Goal: Contribute content: Add original content to the website for others to see

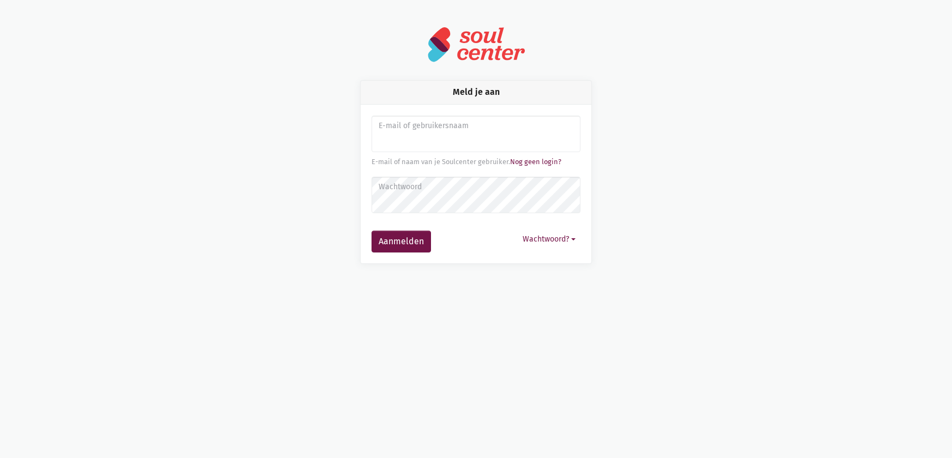
click at [438, 144] on input "Aanmelden" at bounding box center [475, 134] width 209 height 37
type input "sarahvds25@telenet.be"
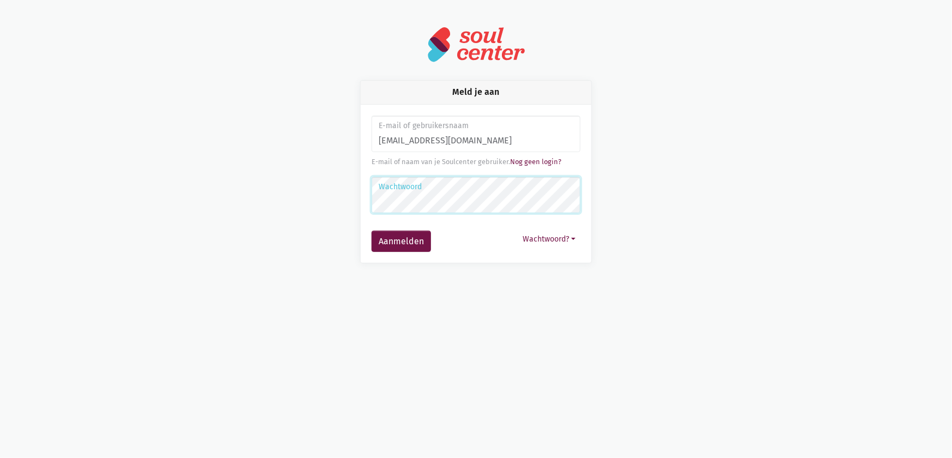
click at [371, 231] on button "Aanmelden" at bounding box center [400, 242] width 59 height 22
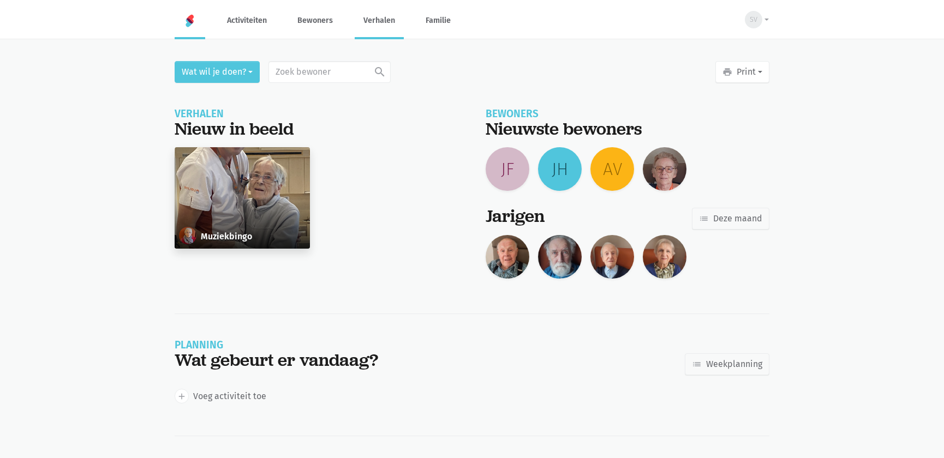
click at [368, 23] on link "Verhalen" at bounding box center [379, 20] width 49 height 37
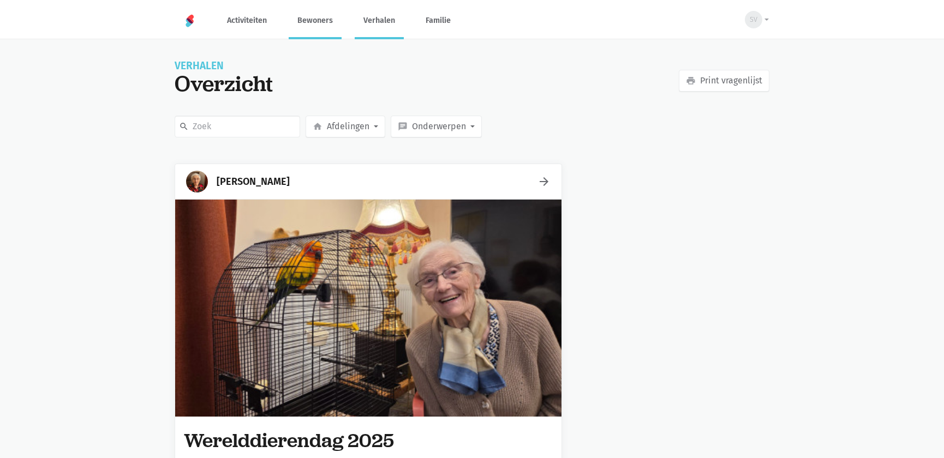
click at [304, 23] on link "Bewoners" at bounding box center [315, 20] width 53 height 37
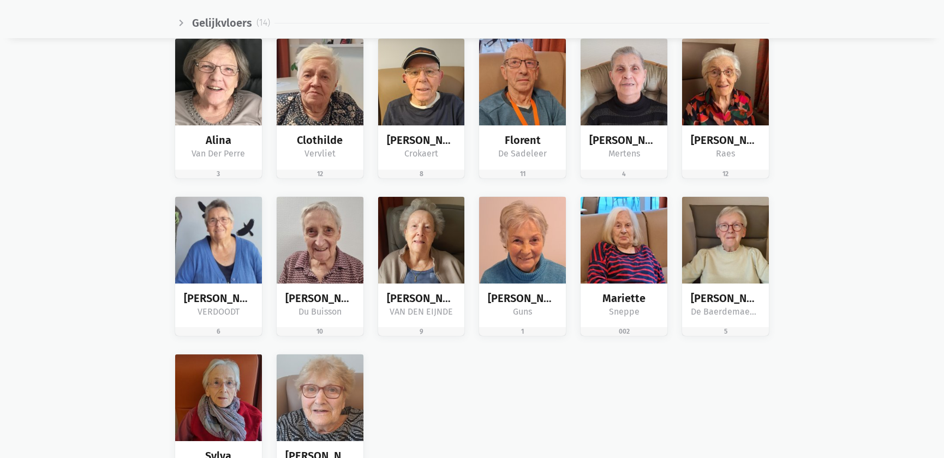
scroll to position [1587, 0]
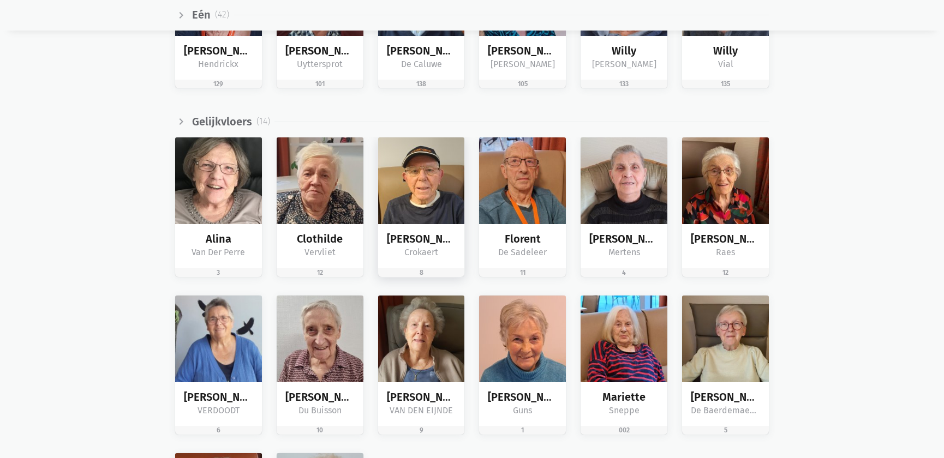
click at [431, 209] on img at bounding box center [421, 180] width 87 height 87
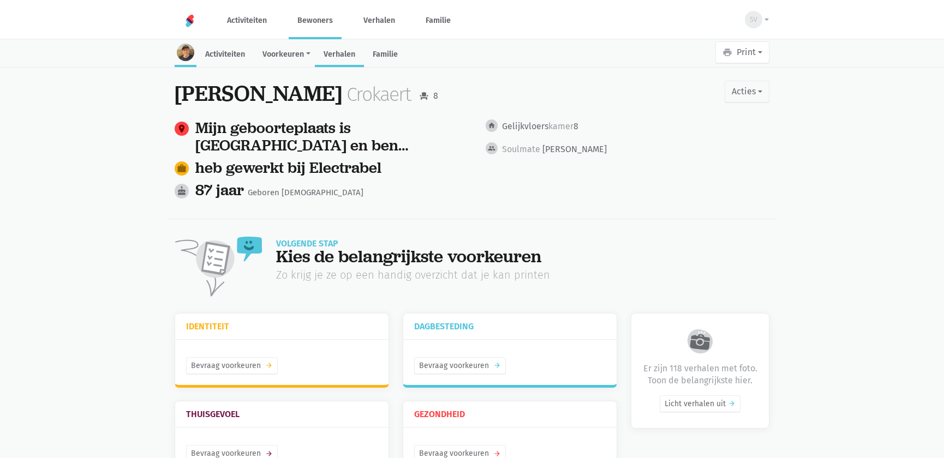
click at [342, 54] on link "Verhalen" at bounding box center [339, 55] width 49 height 23
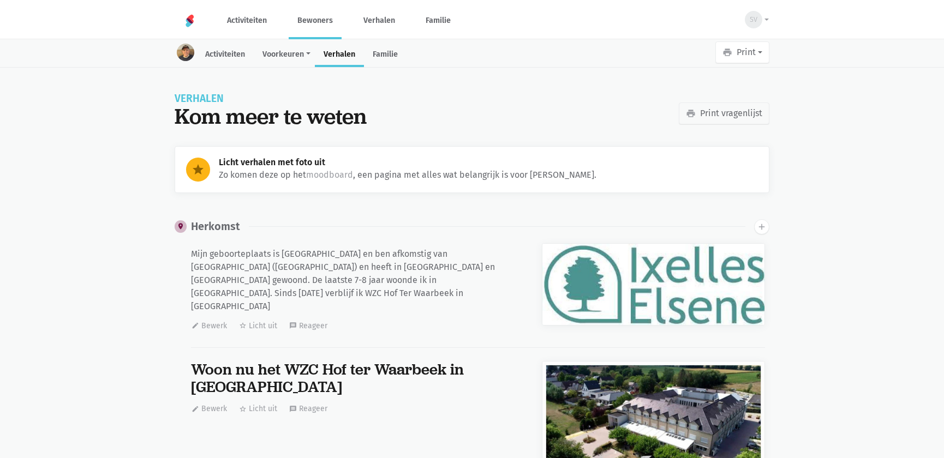
scroll to position [24387, 0]
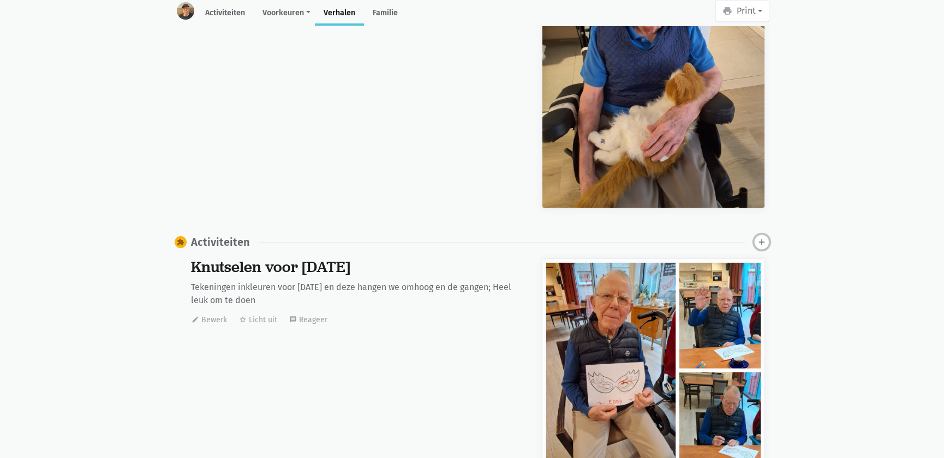
click at [758, 237] on icon "add" at bounding box center [762, 242] width 10 height 10
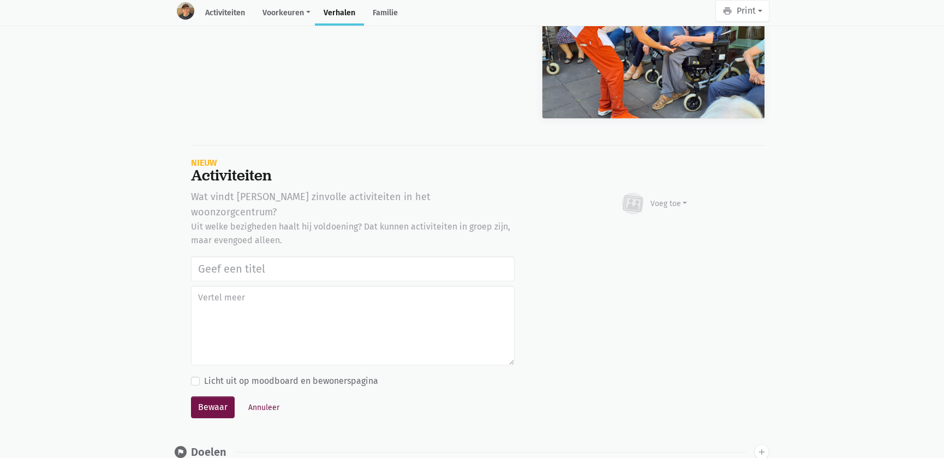
click at [309, 256] on input "text" at bounding box center [352, 268] width 323 height 25
click at [311, 256] on input "text" at bounding box center [352, 268] width 323 height 25
type input "a"
click at [205, 256] on input "werelddierendag 2025" at bounding box center [352, 268] width 323 height 25
drag, startPoint x: 351, startPoint y: 236, endPoint x: 101, endPoint y: 230, distance: 249.9
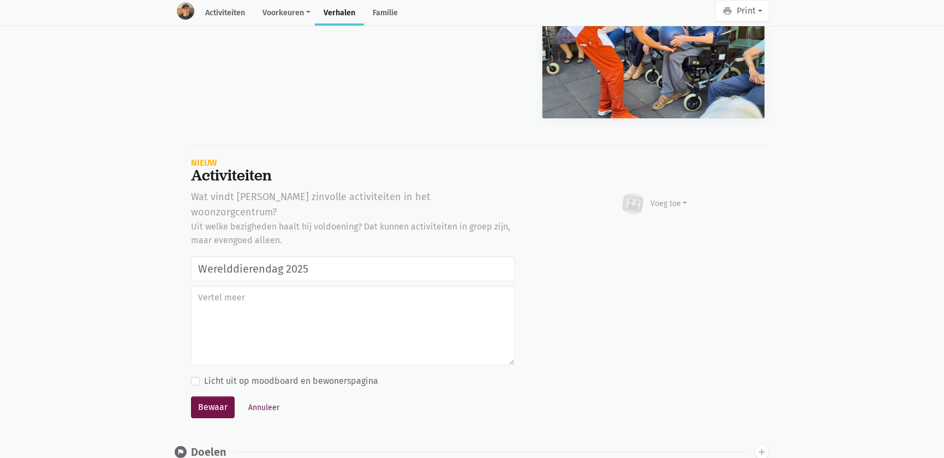
type input "Werelddierendag 2025"
click at [237, 286] on textarea at bounding box center [352, 326] width 323 height 80
click at [211, 397] on button "Bewaar" at bounding box center [213, 408] width 44 height 22
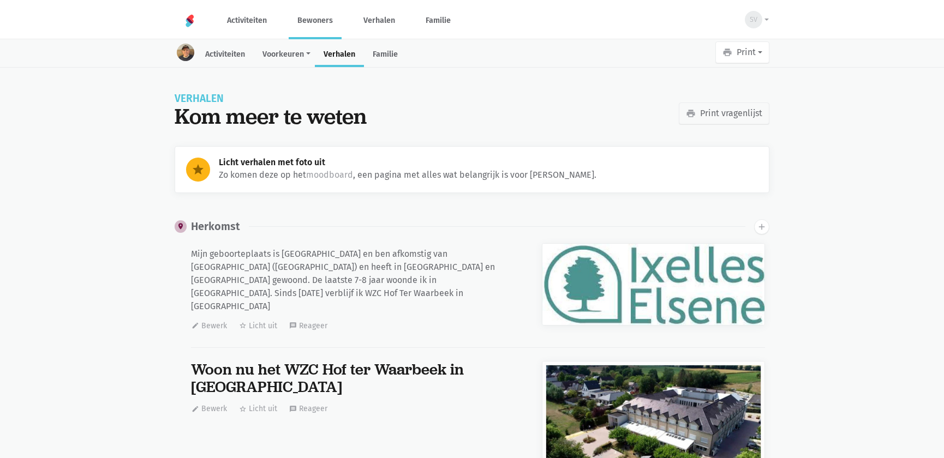
scroll to position [24387, 0]
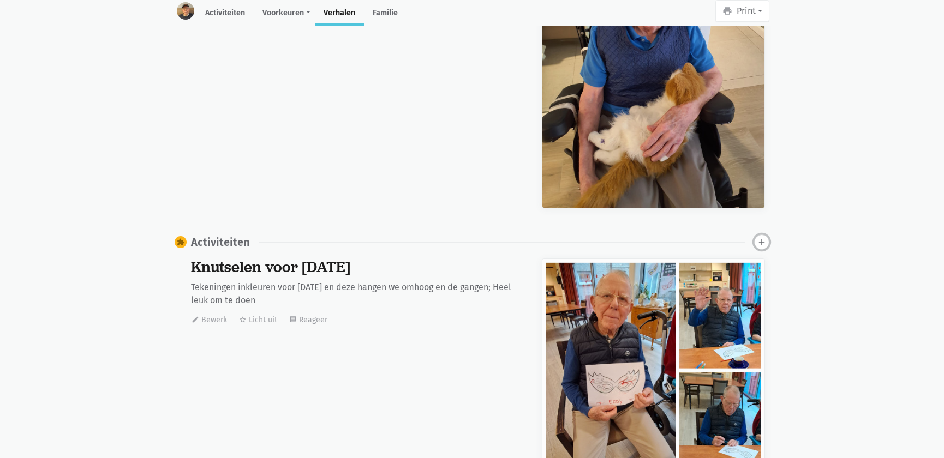
click at [761, 237] on icon "add" at bounding box center [762, 242] width 10 height 10
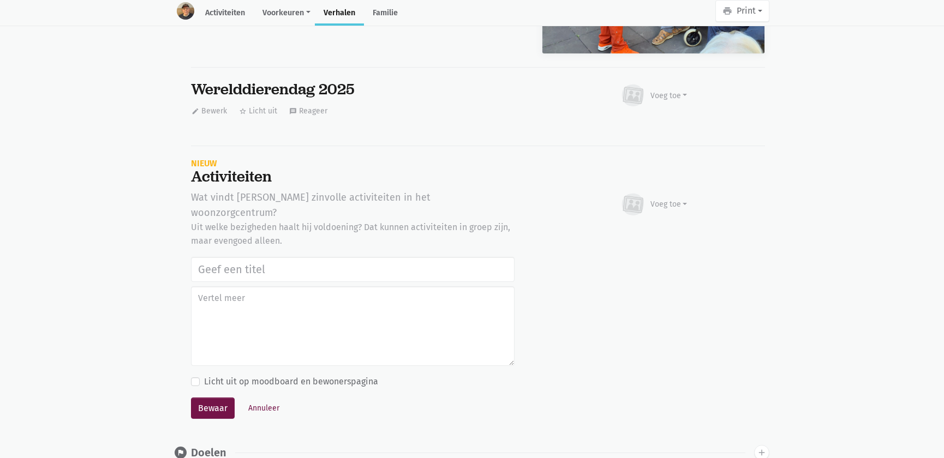
click at [303, 257] on input "text" at bounding box center [352, 269] width 323 height 25
type input "Werelddierendag 2025"
click at [207, 398] on button "Bewaar" at bounding box center [213, 409] width 44 height 22
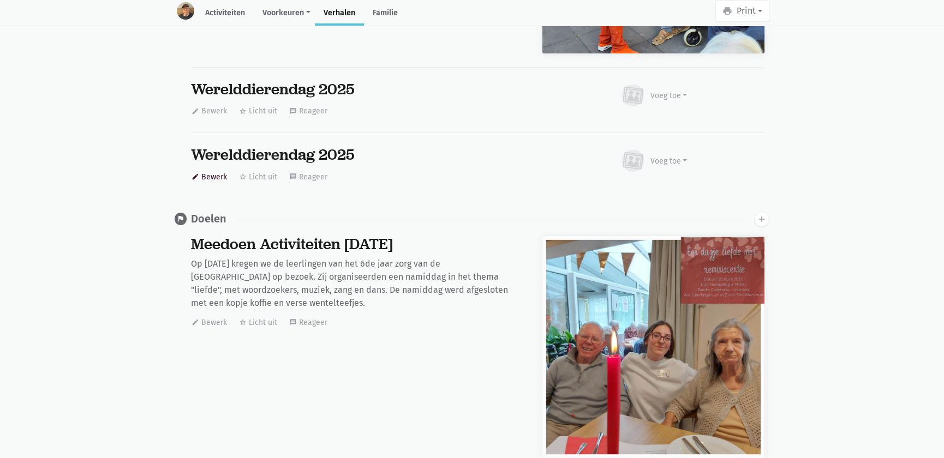
click at [215, 169] on button "edit Bewerk" at bounding box center [209, 177] width 37 height 17
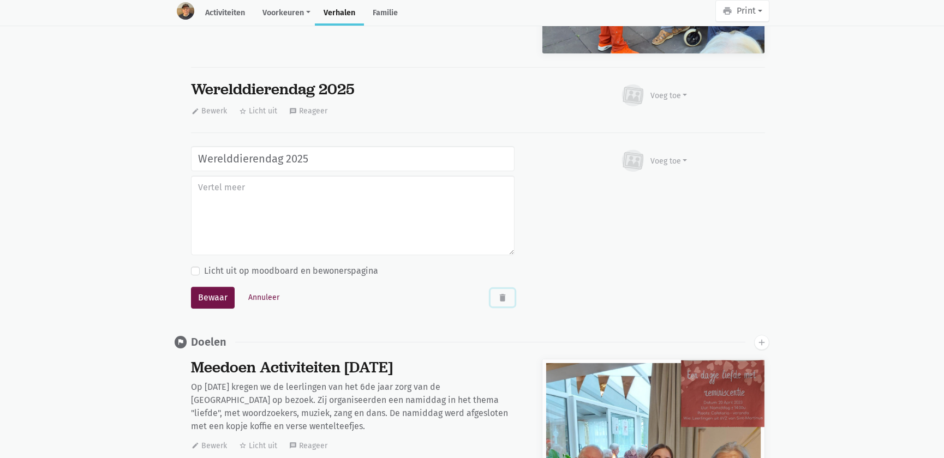
click at [507, 289] on button "delete" at bounding box center [502, 297] width 24 height 17
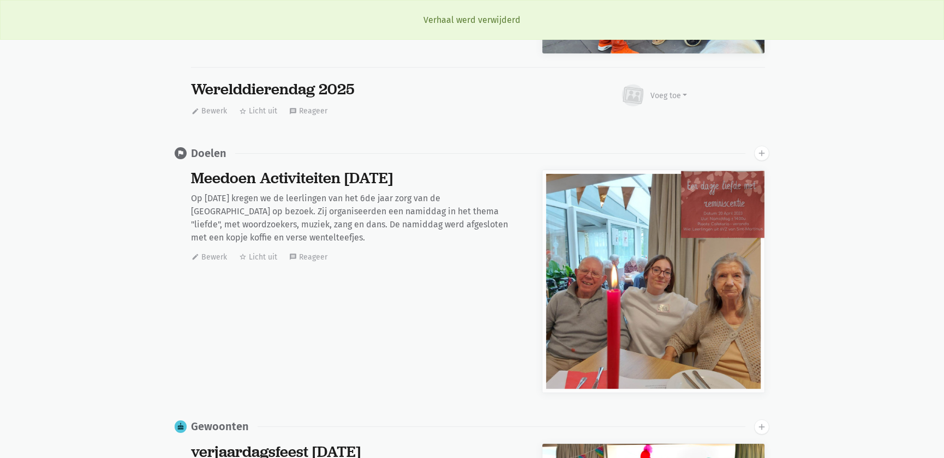
scroll to position [33015, 0]
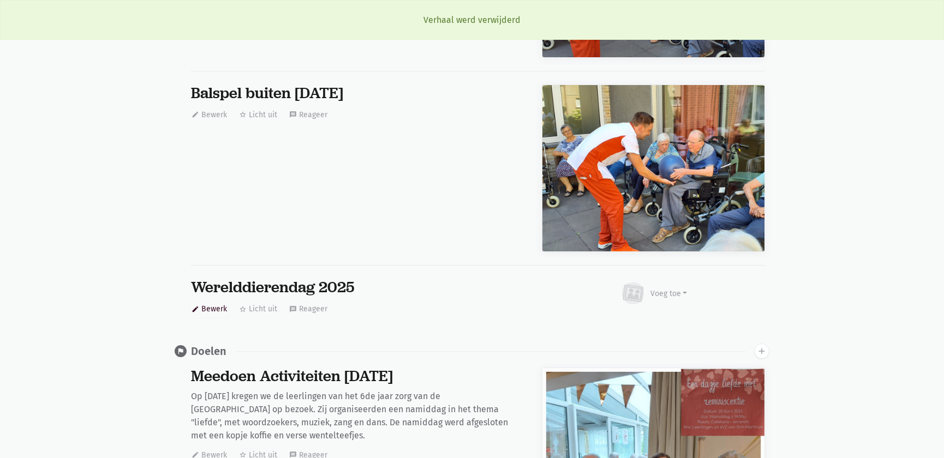
click at [209, 301] on button "edit Bewerk" at bounding box center [209, 309] width 37 height 17
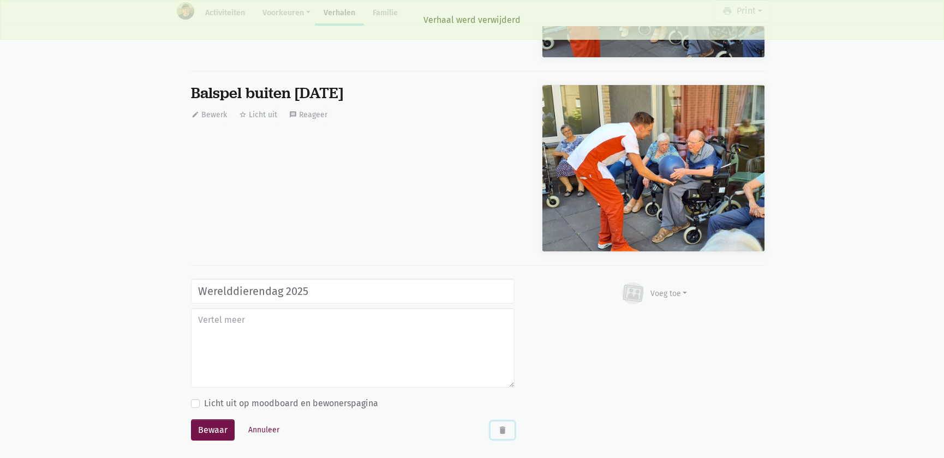
click at [503, 422] on button "delete" at bounding box center [502, 430] width 24 height 17
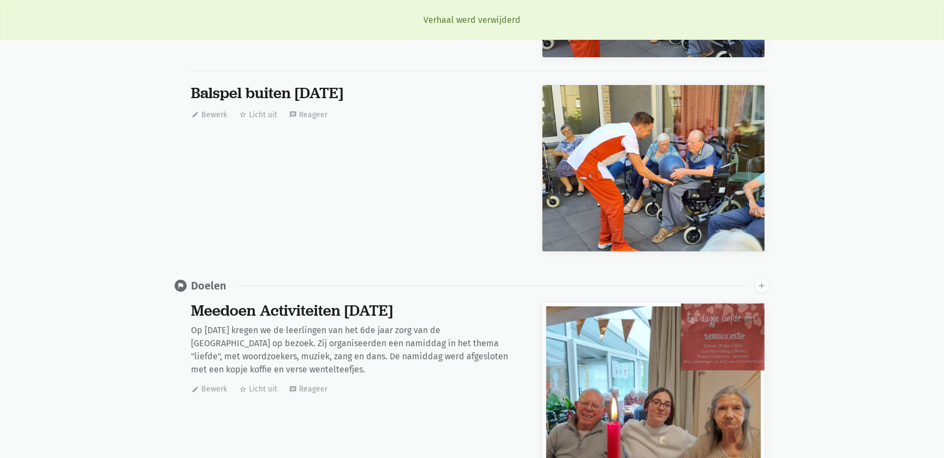
scroll to position [0, 0]
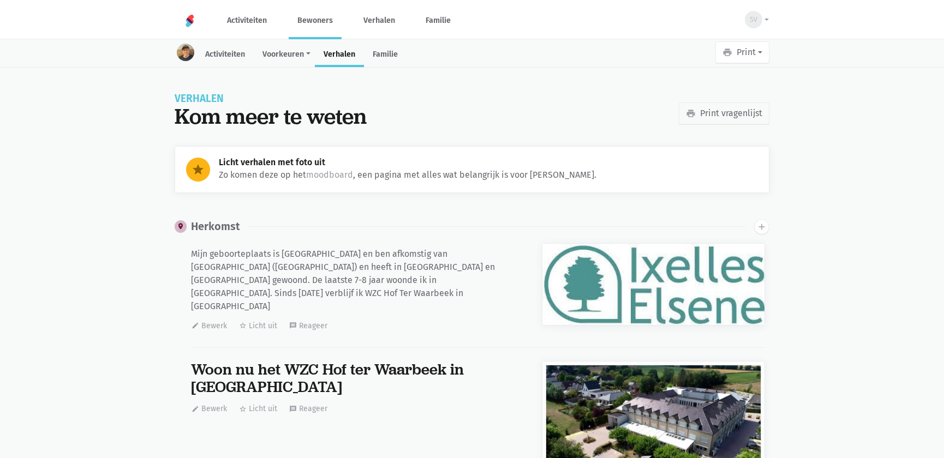
click at [316, 21] on link "Bewoners" at bounding box center [315, 20] width 53 height 37
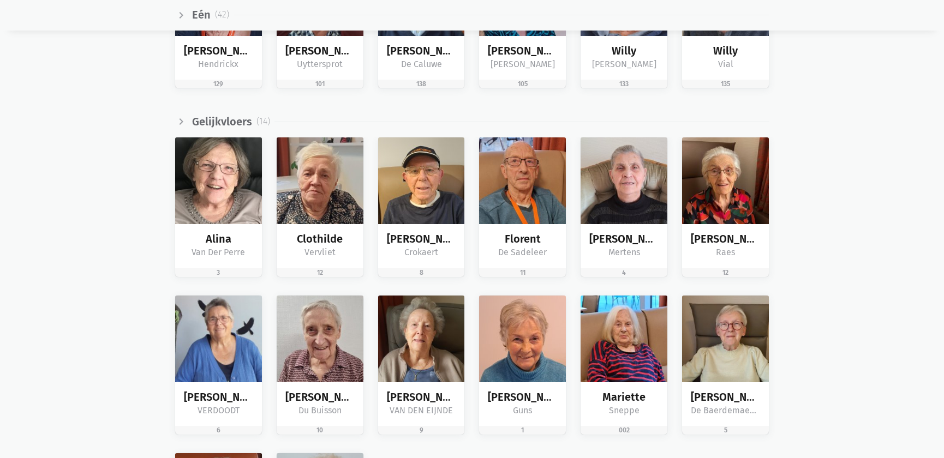
scroll to position [1685, 0]
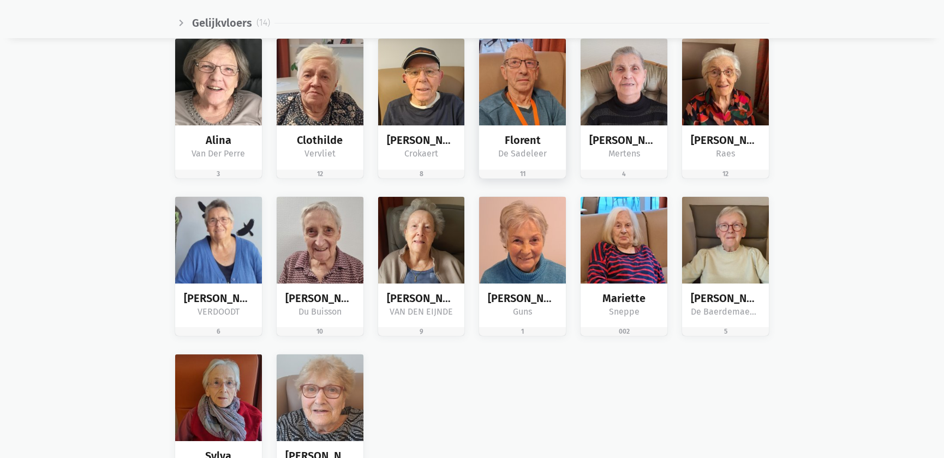
click at [532, 98] on img at bounding box center [522, 82] width 87 height 87
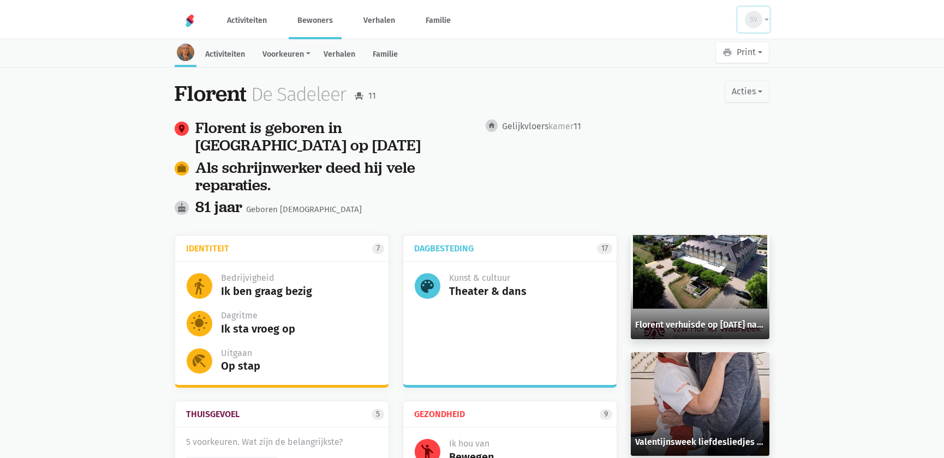
click at [759, 20] on div "SV" at bounding box center [753, 19] width 17 height 17
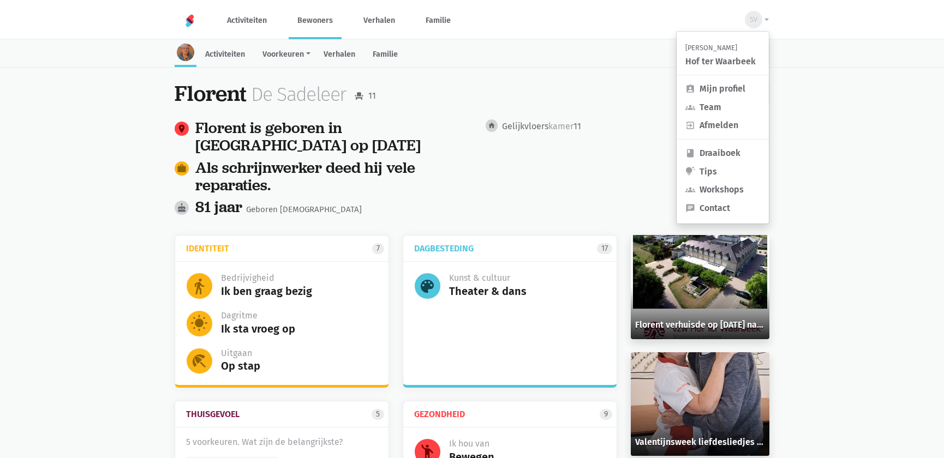
click at [840, 87] on main "Activiteiten Voorkeuren Identiteit Thuisgevoel Dagbesteding Gezondheid Verhalen…" at bounding box center [472, 385] width 944 height 688
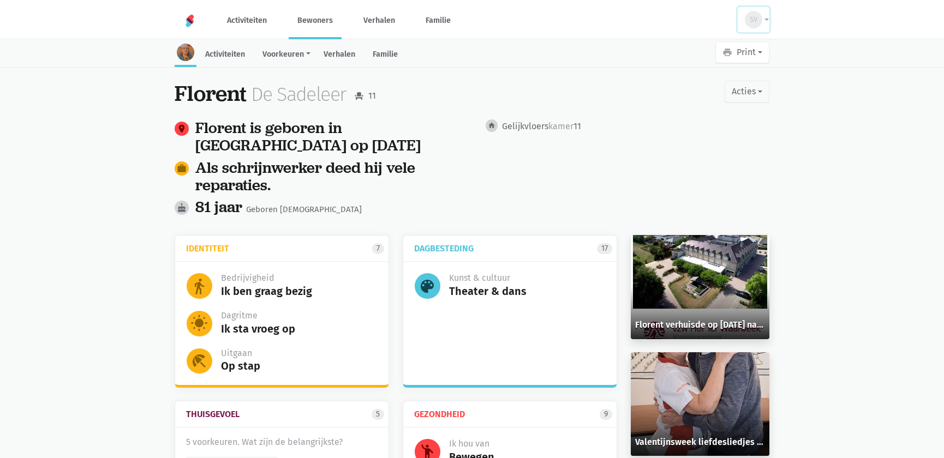
click at [757, 22] on div "SV" at bounding box center [753, 19] width 17 height 17
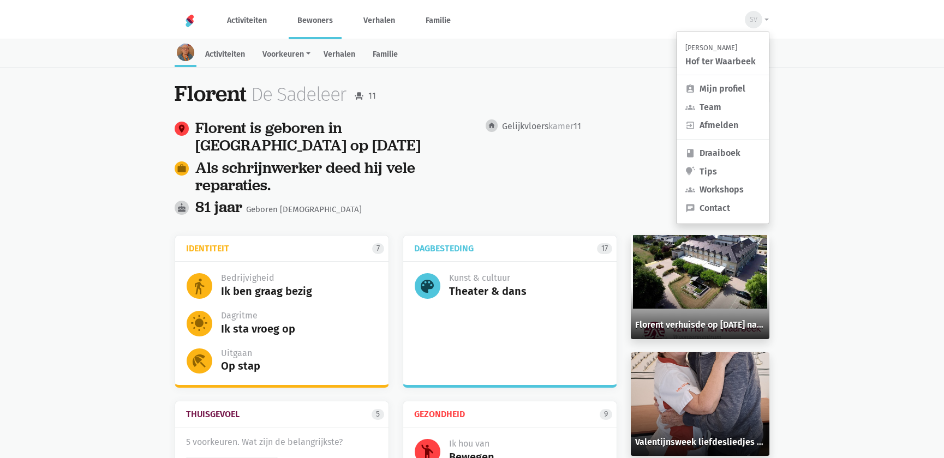
click at [835, 110] on main "Activiteiten Voorkeuren Identiteit Thuisgevoel Dagbesteding Gezondheid Verhalen…" at bounding box center [472, 385] width 944 height 688
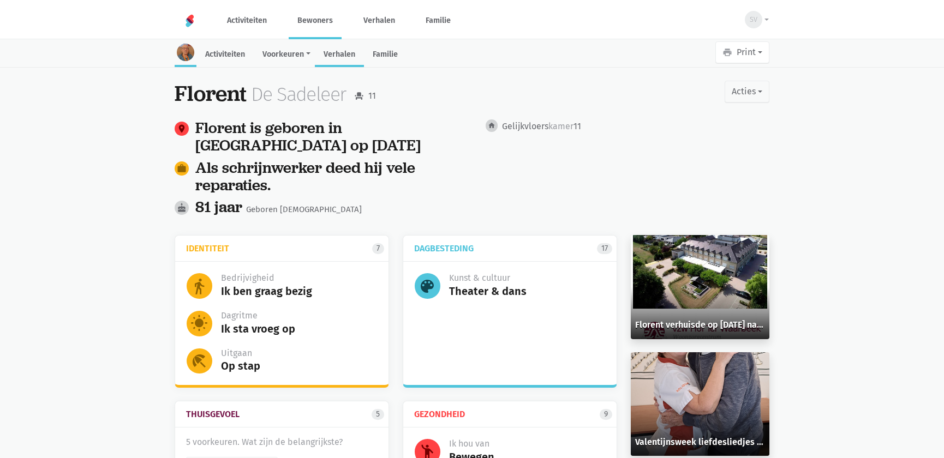
click at [336, 55] on link "Verhalen" at bounding box center [339, 55] width 49 height 23
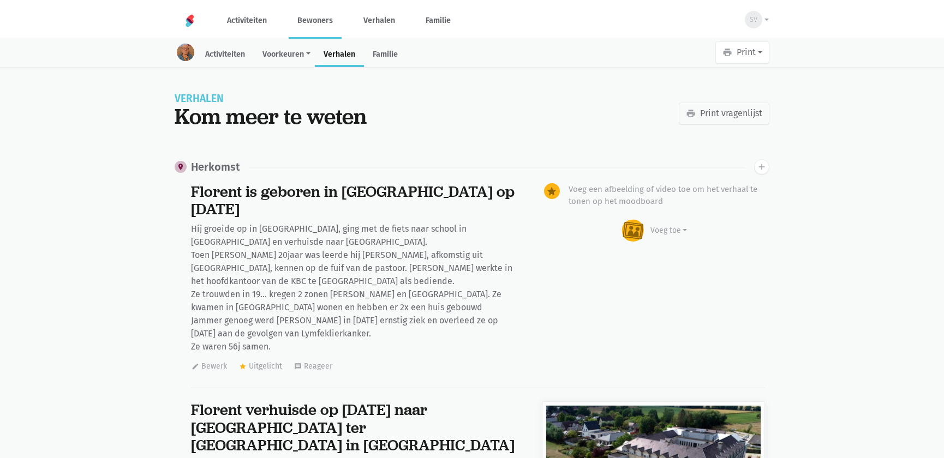
scroll to position [6399, 0]
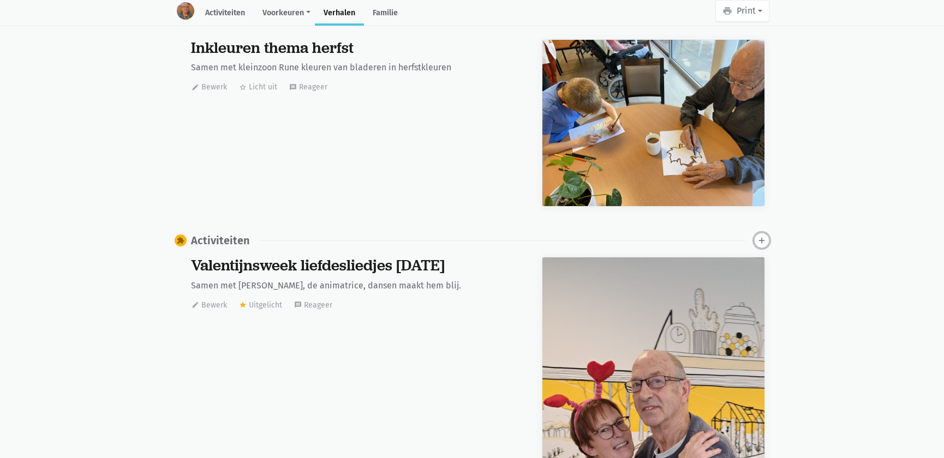
click at [760, 236] on icon "add" at bounding box center [762, 241] width 10 height 10
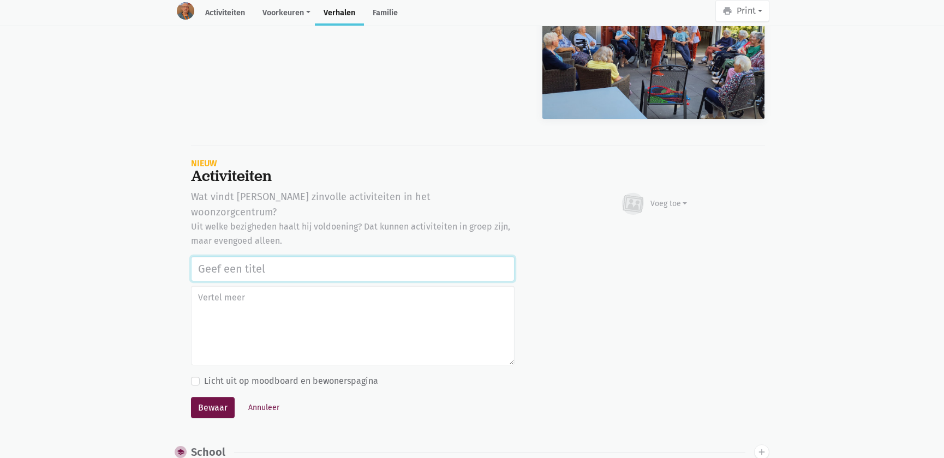
click at [225, 256] on input "text" at bounding box center [352, 268] width 323 height 25
paste input "Werelddierendag 2025"
type input "Werelddierendag 2025"
click at [191, 397] on button "Bewaar" at bounding box center [213, 408] width 44 height 22
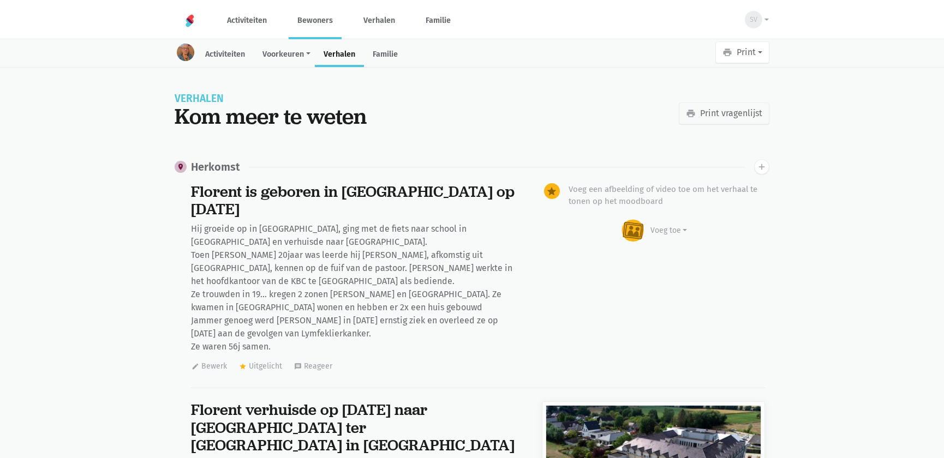
scroll to position [6399, 0]
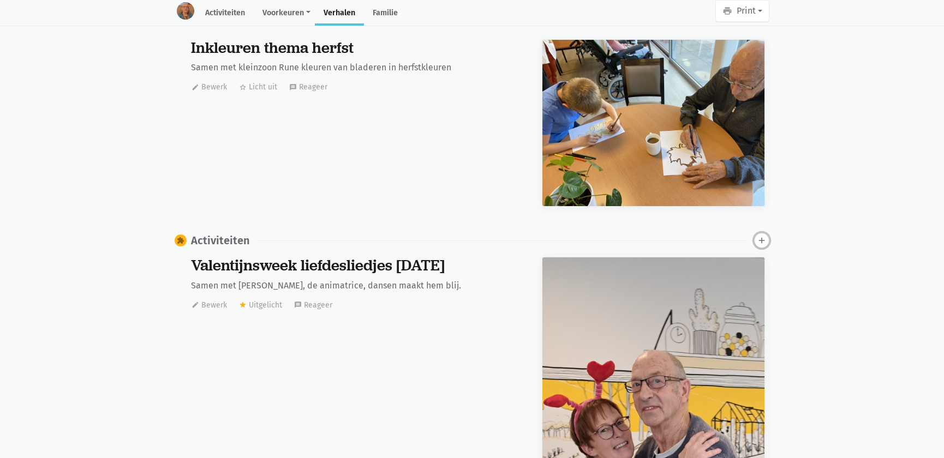
click at [759, 236] on icon "add" at bounding box center [762, 241] width 10 height 10
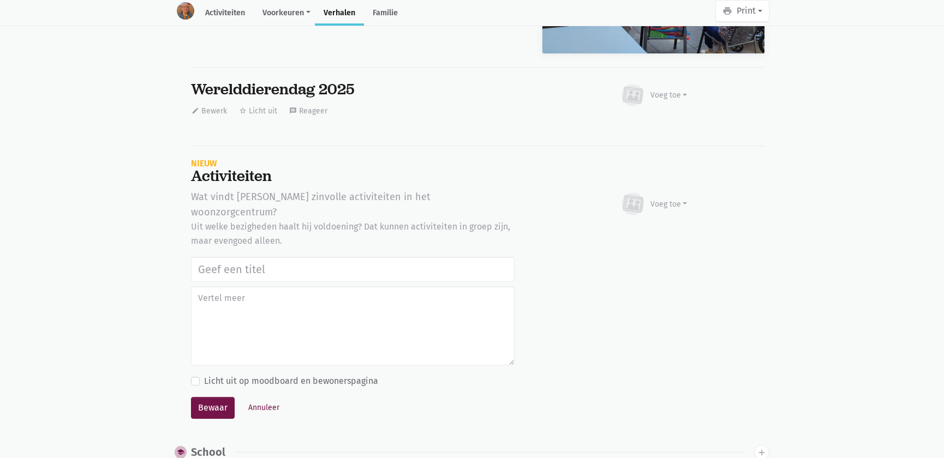
click at [273, 257] on input "text" at bounding box center [352, 269] width 323 height 25
type input "Werelddierendag 2025"
click at [213, 397] on button "Bewaar" at bounding box center [213, 408] width 44 height 22
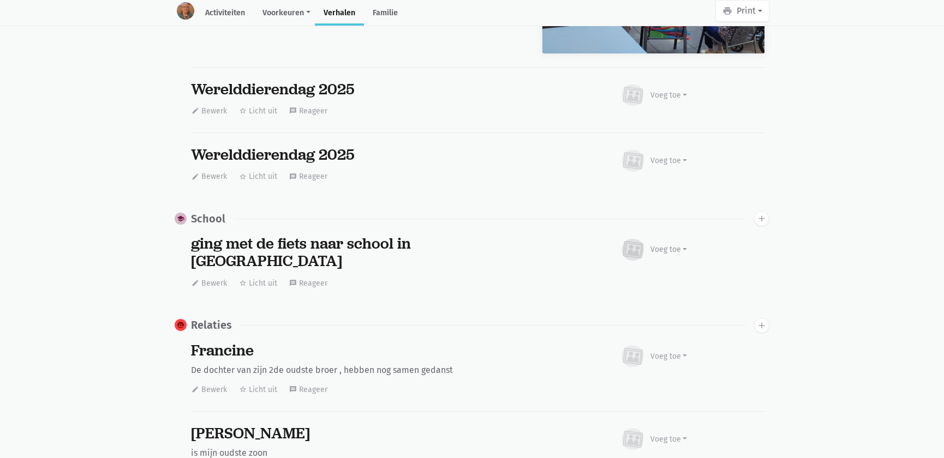
scroll to position [0, 0]
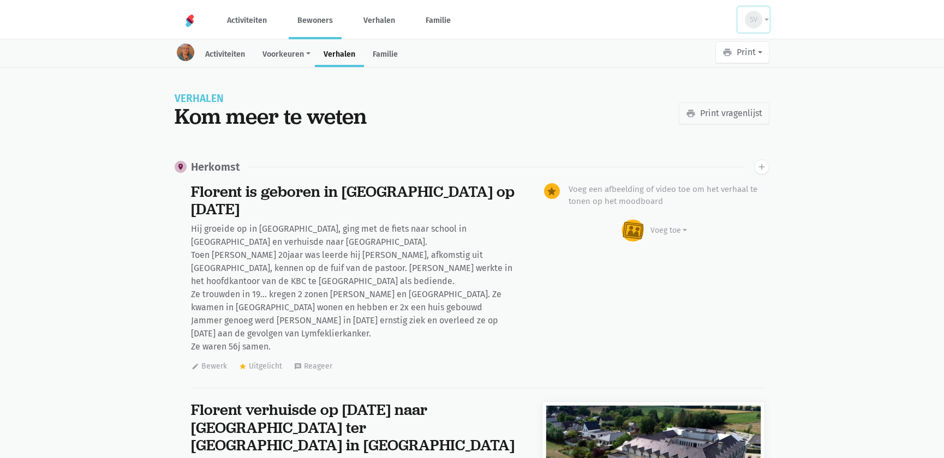
click at [764, 22] on button "SV" at bounding box center [753, 19] width 32 height 25
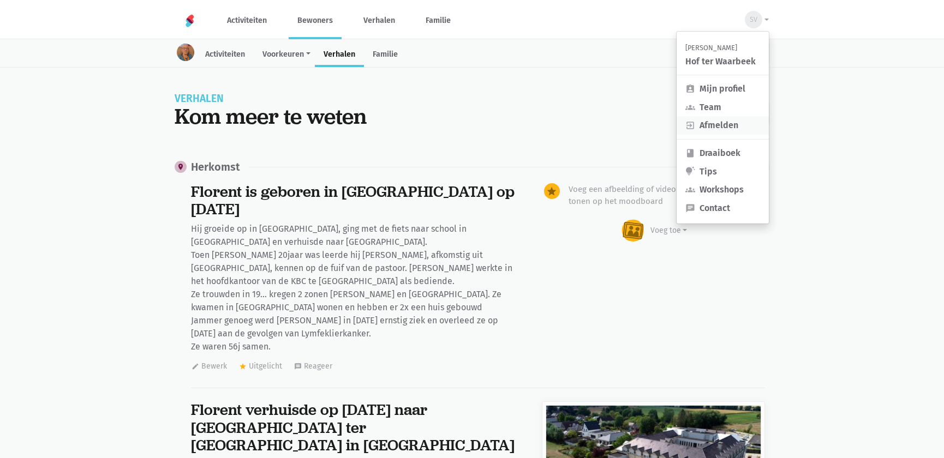
click at [706, 123] on link "exit_to_app Afmelden" at bounding box center [722, 125] width 92 height 19
